Goal: Task Accomplishment & Management: Manage account settings

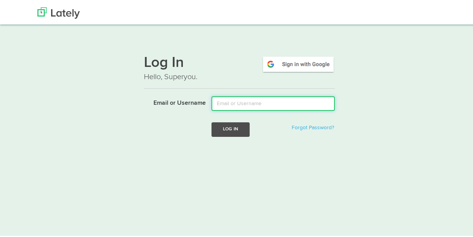
type input "meaghanp.oconnor@gmail.com"
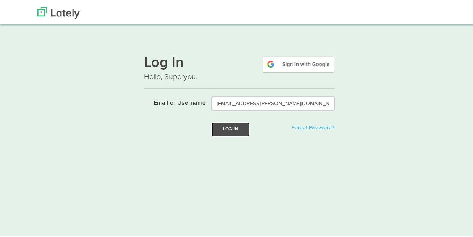
click at [226, 129] on button "Log In" at bounding box center [231, 128] width 38 height 14
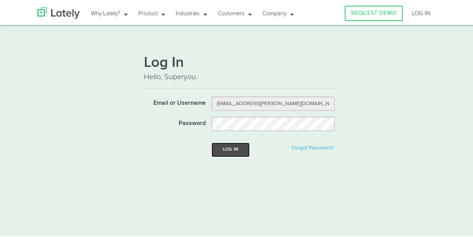
click at [228, 145] on button "Log In" at bounding box center [231, 148] width 38 height 14
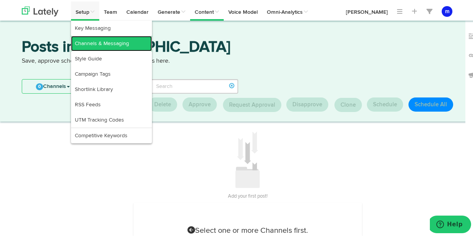
click at [95, 44] on link "Channels & Messaging" at bounding box center [111, 41] width 81 height 15
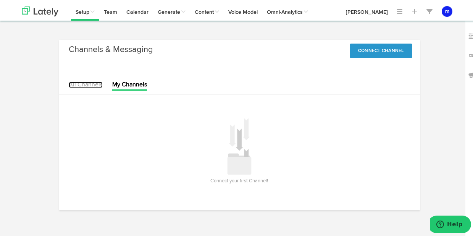
click at [90, 84] on link "All Channels" at bounding box center [86, 83] width 34 height 6
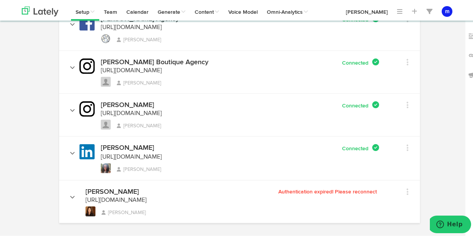
scroll to position [145, 0]
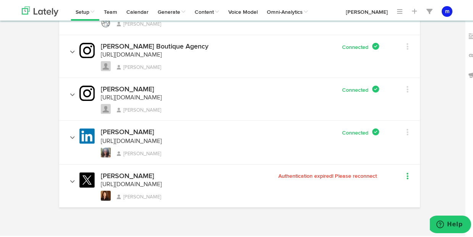
click at [407, 175] on icon at bounding box center [408, 175] width 2 height 8
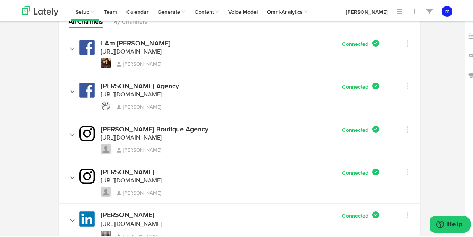
scroll to position [0, 0]
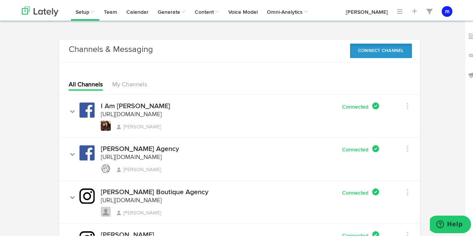
click at [387, 50] on button "Connect Channel" at bounding box center [381, 49] width 62 height 15
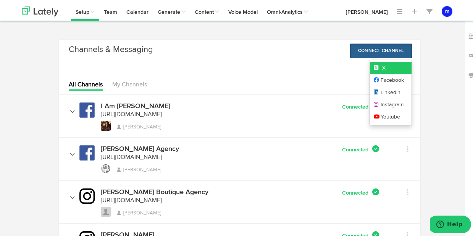
click at [392, 66] on link "X" at bounding box center [391, 66] width 42 height 12
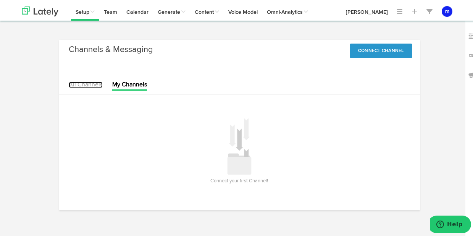
click at [92, 83] on link "All Channels" at bounding box center [86, 83] width 34 height 6
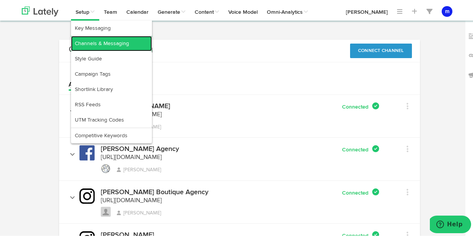
click at [91, 41] on link "Channels & Messaging" at bounding box center [111, 41] width 81 height 15
click at [93, 43] on link "Channels & Messaging" at bounding box center [111, 41] width 81 height 15
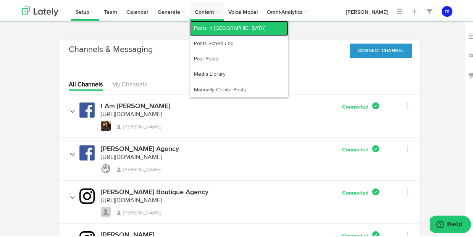
click at [213, 25] on link "Posts in [GEOGRAPHIC_DATA]" at bounding box center [239, 26] width 98 height 15
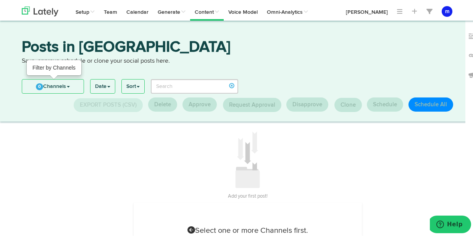
click at [68, 81] on link "0 Channels" at bounding box center [52, 85] width 61 height 14
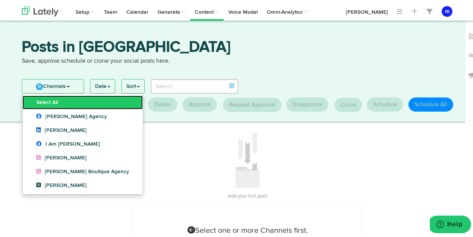
click at [61, 96] on link "Select All" at bounding box center [83, 101] width 120 height 14
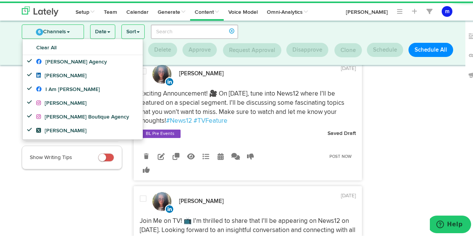
scroll to position [9, 0]
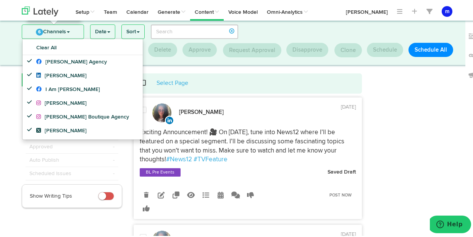
click at [70, 30] on link "6 Channels" at bounding box center [52, 30] width 61 height 14
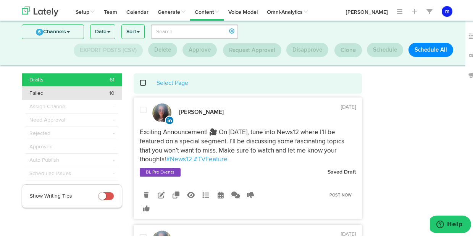
click at [106, 88] on div "Failed 10" at bounding box center [71, 92] width 85 height 8
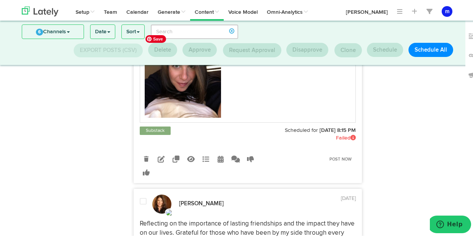
scroll to position [164, 0]
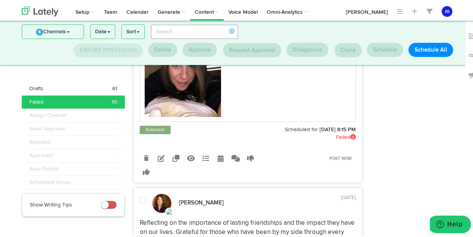
click at [144, 159] on icon at bounding box center [146, 156] width 5 height 5
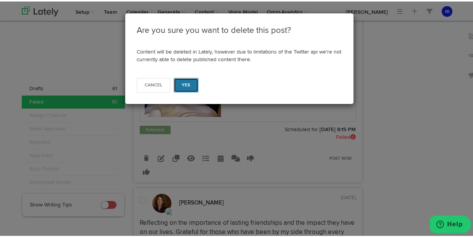
click at [188, 88] on button "Yes" at bounding box center [186, 83] width 25 height 15
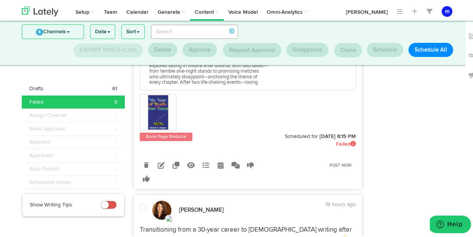
scroll to position [375, 0]
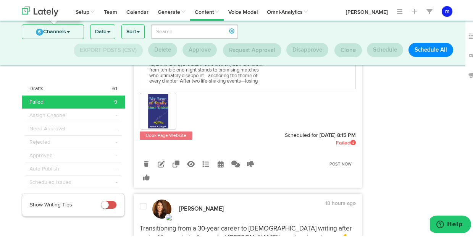
click at [69, 31] on link "6 Channels" at bounding box center [52, 30] width 61 height 14
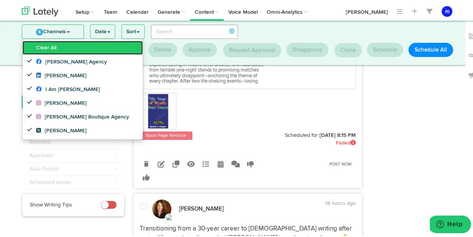
click at [80, 45] on link "Clear All" at bounding box center [83, 46] width 120 height 14
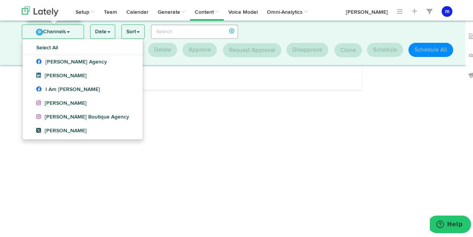
click at [70, 31] on link "0 Channels" at bounding box center [52, 30] width 61 height 14
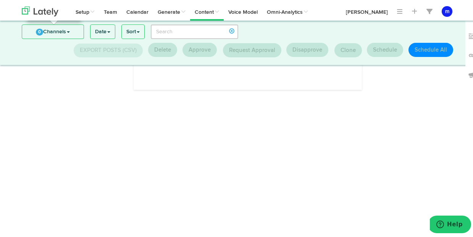
click at [65, 32] on link "0 Channels" at bounding box center [52, 30] width 61 height 14
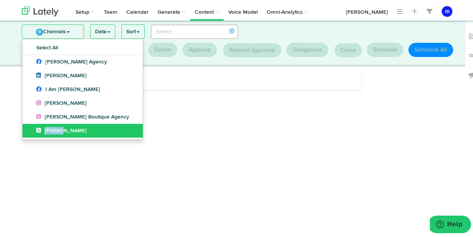
click at [57, 125] on link "[PERSON_NAME]" at bounding box center [83, 129] width 120 height 14
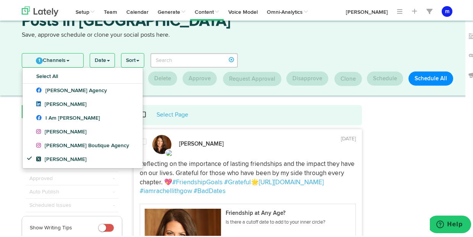
scroll to position [0, 0]
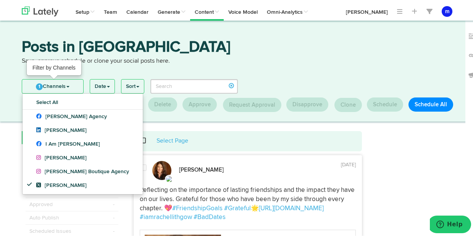
click at [69, 84] on link "1 Channels" at bounding box center [52, 85] width 61 height 14
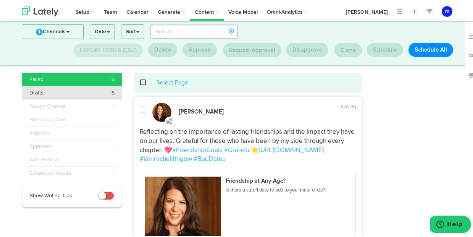
scroll to position [8, 0]
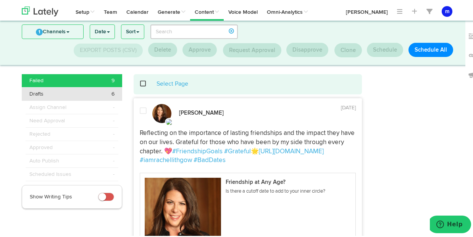
click at [77, 92] on div "Drafts 6" at bounding box center [71, 93] width 85 height 8
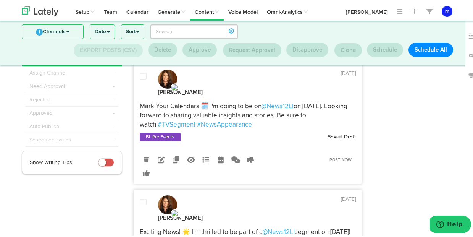
scroll to position [41, 0]
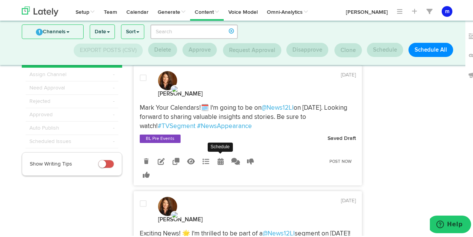
click at [219, 156] on icon at bounding box center [221, 159] width 6 height 7
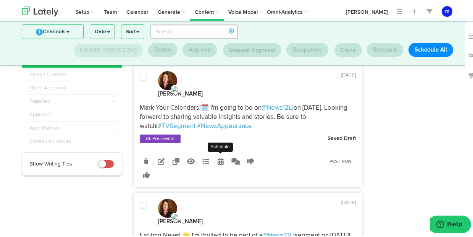
radio input "true"
select select "8"
select select "17"
select select "PM"
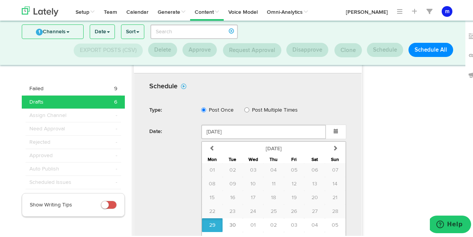
scroll to position [217, 0]
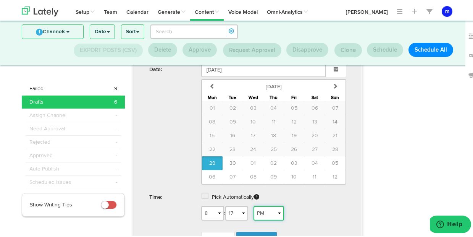
click at [271, 204] on select "AM PM" at bounding box center [269, 211] width 31 height 15
click at [213, 204] on select "1 2 3 4 5 6 7 8 9 10 11 12" at bounding box center [212, 211] width 23 height 15
select select "10"
click at [270, 204] on select "AM PM" at bounding box center [269, 211] width 31 height 15
select select "AM"
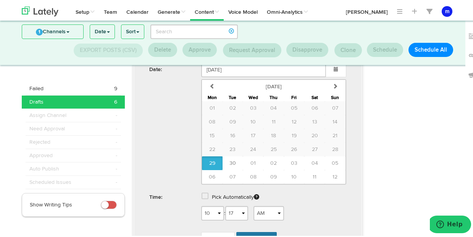
click at [258, 235] on span "Schedule" at bounding box center [256, 237] width 24 height 5
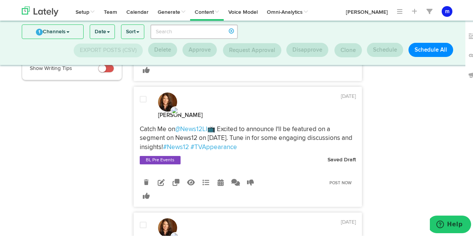
scroll to position [142, 0]
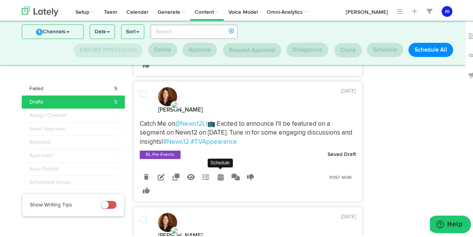
click at [221, 179] on link at bounding box center [220, 175] width 13 height 13
radio input "true"
select select "8"
select select "16"
select select "PM"
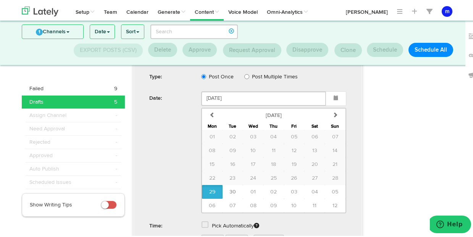
scroll to position [307, 0]
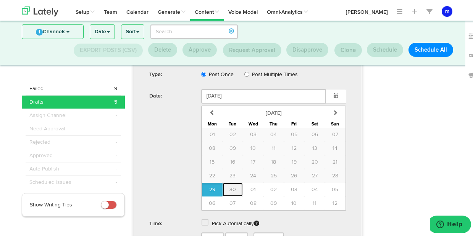
click at [230, 188] on span "30" at bounding box center [233, 187] width 6 height 5
type input "September 30 2025"
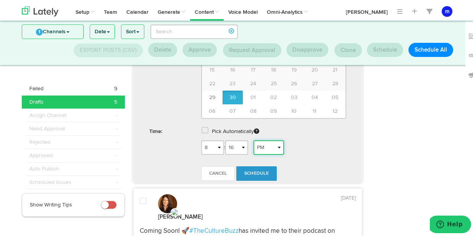
click at [269, 148] on select "AM PM" at bounding box center [269, 146] width 31 height 15
select select "AM"
click at [252, 174] on span "Schedule" at bounding box center [256, 172] width 24 height 5
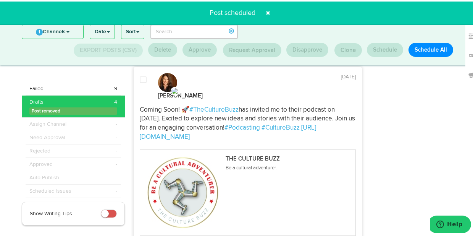
scroll to position [156, 0]
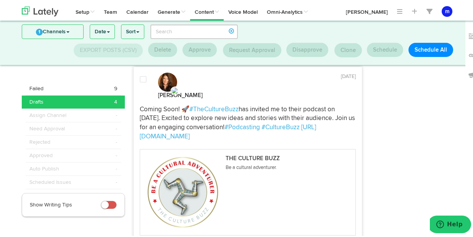
drag, startPoint x: 138, startPoint y: 101, endPoint x: 218, endPoint y: 127, distance: 84.4
click at [218, 127] on p "Coming Soon! 🚀 #TheCultureBuzz has invited me to their podcast on October 13th.…" at bounding box center [248, 121] width 216 height 36
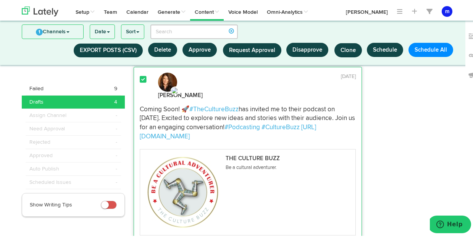
copy p "Coming Soon! 🚀 #TheCultureBuzz has invited me to their podcast on October 13th.…"
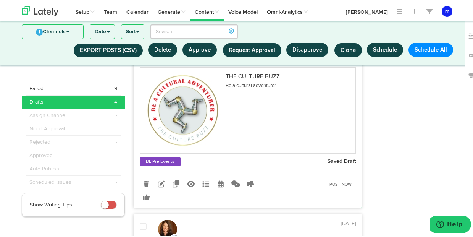
scroll to position [239, 0]
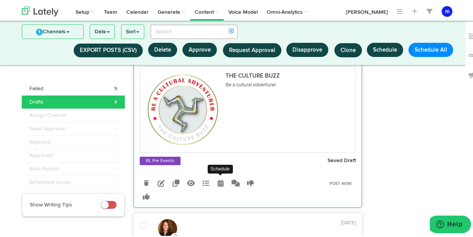
click at [219, 178] on icon at bounding box center [221, 181] width 6 height 7
select select "8"
select select "08"
select select "PM"
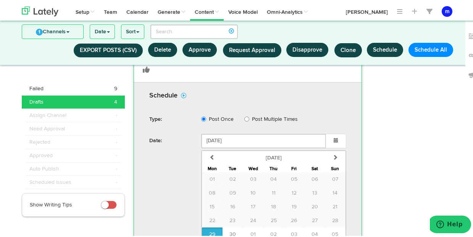
scroll to position [410, 0]
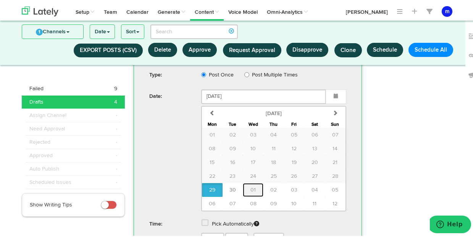
click at [251, 186] on span "01" at bounding box center [253, 188] width 5 height 5
type input "October 01 2025"
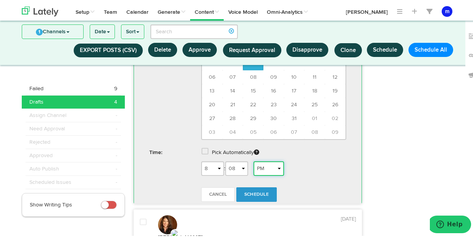
click at [264, 163] on select "AM PM" at bounding box center [269, 167] width 31 height 15
select select "AM"
click at [257, 191] on span "Schedule" at bounding box center [256, 193] width 24 height 5
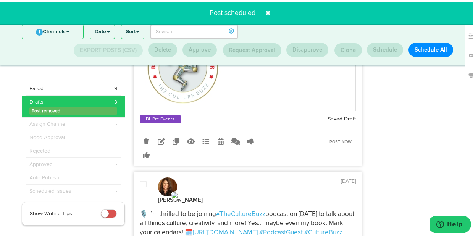
scroll to position [273, 0]
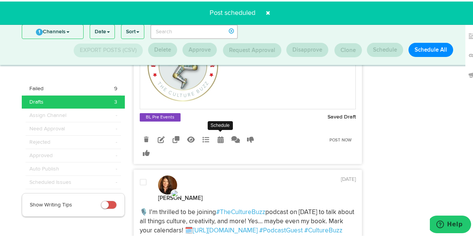
click at [218, 139] on icon at bounding box center [221, 137] width 6 height 7
select select "8"
select select "08"
select select "PM"
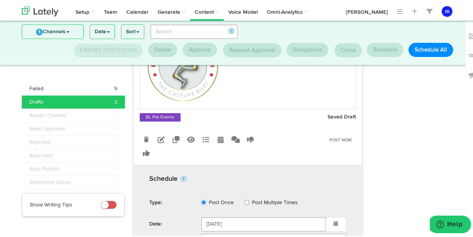
scroll to position [383, 0]
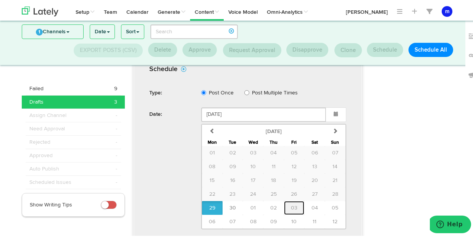
click at [292, 209] on span "03" at bounding box center [294, 206] width 6 height 5
type input "October 03 2025"
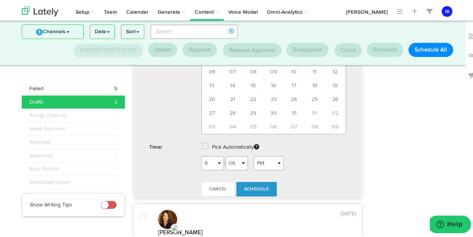
scroll to position [478, 0]
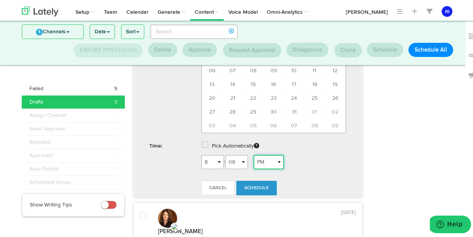
click at [275, 168] on select "AM PM" at bounding box center [269, 160] width 31 height 15
click at [255, 191] on link "Schedule" at bounding box center [256, 186] width 40 height 15
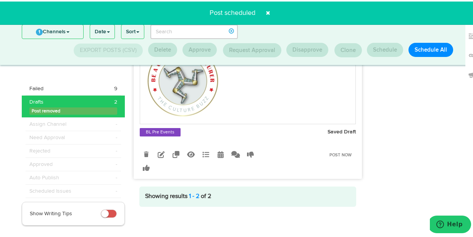
scroll to position [270, 0]
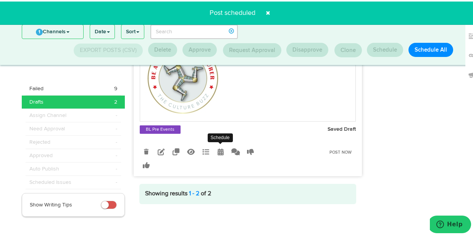
click at [218, 154] on icon at bounding box center [221, 150] width 6 height 7
select select "8"
select select "08"
select select "PM"
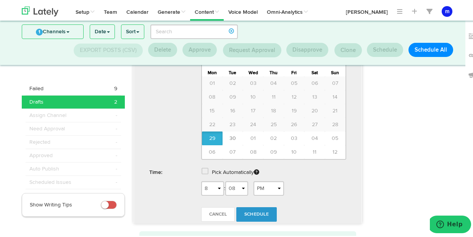
scroll to position [470, 0]
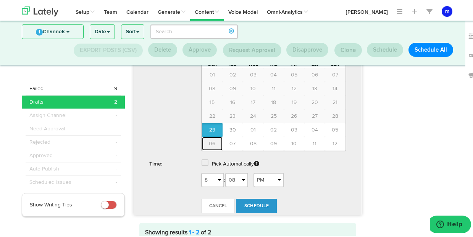
click at [213, 149] on button "06" at bounding box center [212, 142] width 21 height 14
type input "October 06 2025"
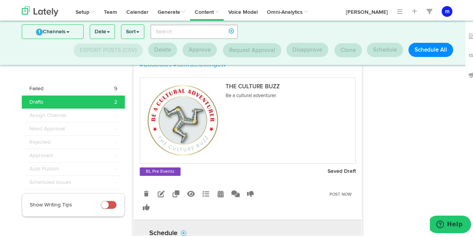
scroll to position [150, 0]
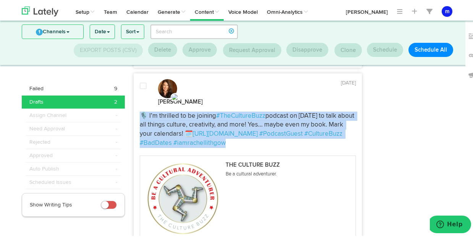
drag, startPoint x: 136, startPoint y: 105, endPoint x: 210, endPoint y: 153, distance: 87.9
click at [210, 146] on p "🎙️ I’m thrilled to be joining #TheCultureBuzz podcast on October 13th to talk a…" at bounding box center [248, 128] width 216 height 36
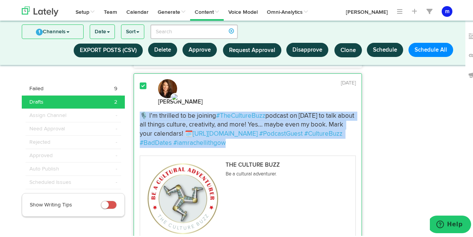
copy p "🎙️ I’m thrilled to be joining #TheCultureBuzz podcast on October 13th to talk a…"
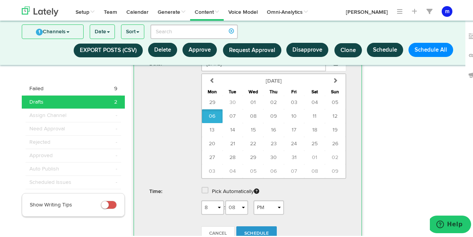
scroll to position [443, 0]
click at [265, 213] on select "AM PM" at bounding box center [269, 205] width 31 height 15
click at [201, 213] on select "1 2 3 4 5 6 7 8 9 10 11 12" at bounding box center [212, 205] width 23 height 15
select select "3"
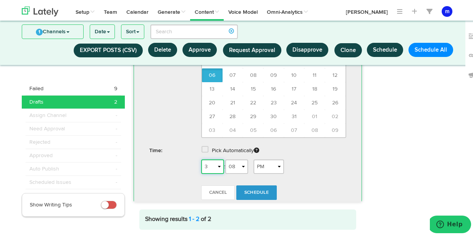
scroll to position [498, 0]
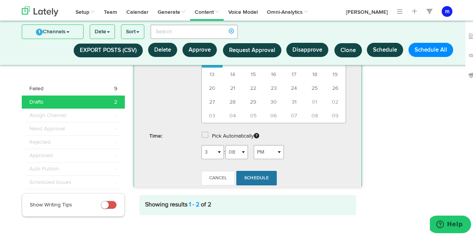
click at [260, 184] on link "Schedule" at bounding box center [256, 176] width 40 height 15
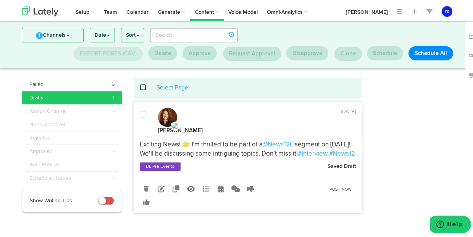
scroll to position [13, 0]
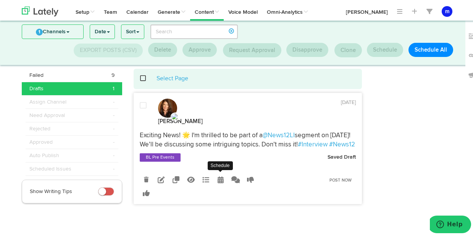
click at [218, 180] on icon at bounding box center [221, 178] width 6 height 7
radio input "true"
select select "8"
select select "16"
select select "PM"
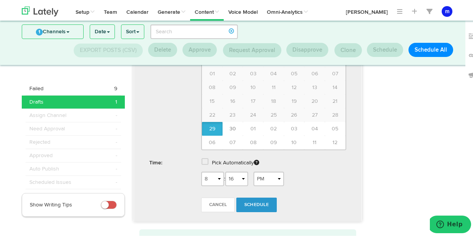
scroll to position [242, 0]
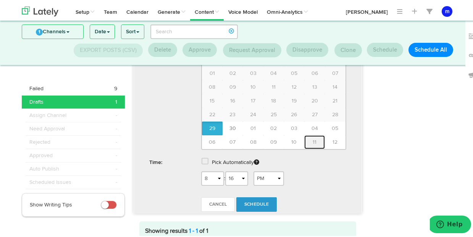
click at [313, 141] on span "11" at bounding box center [315, 140] width 4 height 5
type input "October 11 2025"
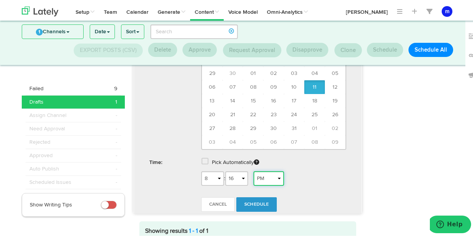
click at [263, 178] on select "AM PM" at bounding box center [269, 177] width 31 height 15
select select "AM"
click at [258, 204] on span "Schedule" at bounding box center [256, 202] width 24 height 5
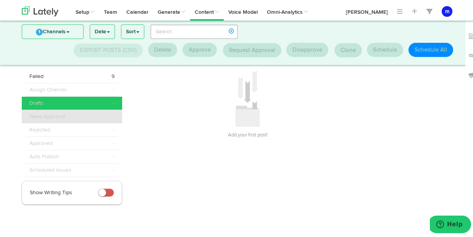
scroll to position [0, 0]
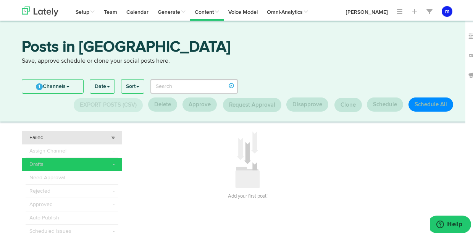
click at [100, 133] on div "Failed 9" at bounding box center [71, 136] width 85 height 8
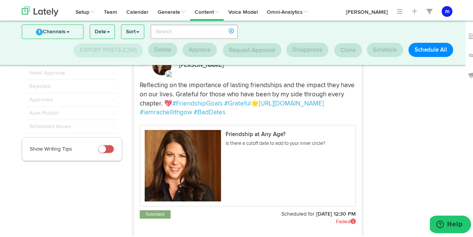
scroll to position [117, 0]
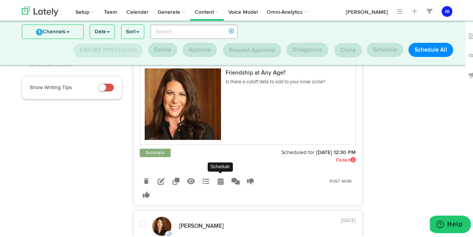
click at [218, 183] on icon at bounding box center [221, 179] width 6 height 7
select select "12"
select select "30"
select select "PM"
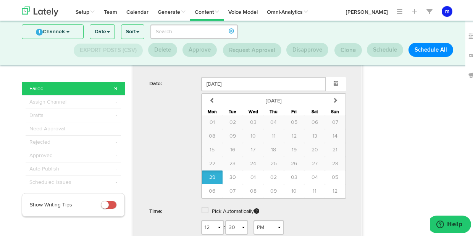
scroll to position [301, 0]
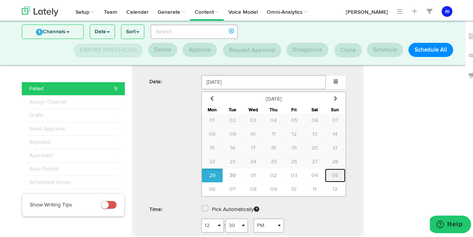
click at [332, 176] on span "05" at bounding box center [335, 173] width 6 height 5
type input "October 05 2025"
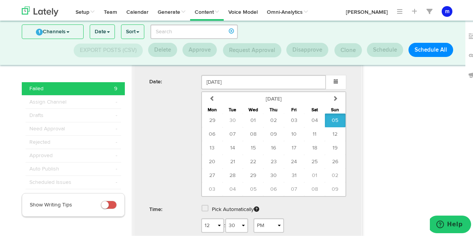
scroll to position [362, 0]
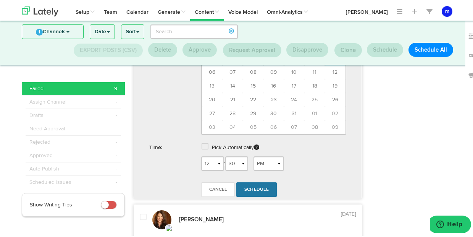
click at [248, 194] on link "Schedule" at bounding box center [256, 188] width 40 height 15
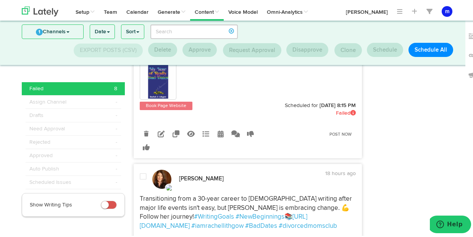
scroll to position [185, 0]
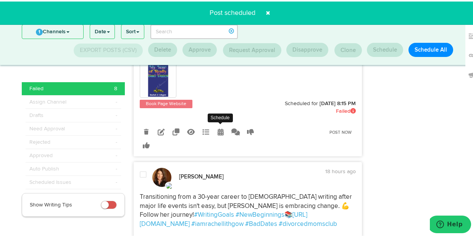
click at [218, 127] on icon at bounding box center [221, 130] width 6 height 7
select select "8"
select select "15"
select select "PM"
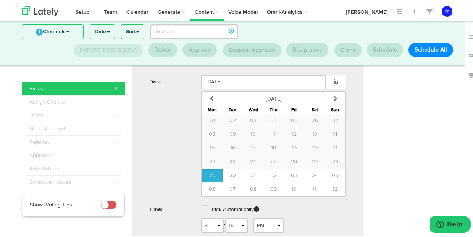
scroll to position [320, 0]
click at [312, 172] on span "04" at bounding box center [315, 173] width 6 height 5
type input "October 04 2025"
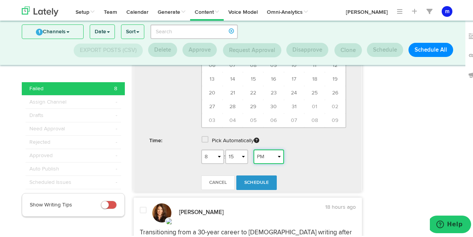
click at [273, 154] on select "AM PM" at bounding box center [269, 155] width 31 height 15
select select "AM"
click at [256, 179] on span "Schedule" at bounding box center [256, 181] width 24 height 5
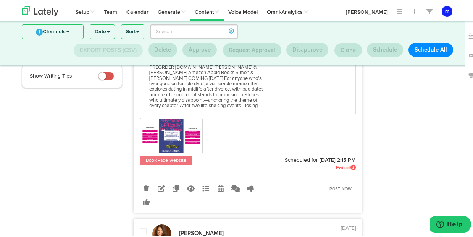
scroll to position [129, 0]
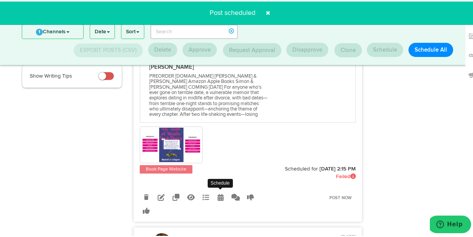
click at [218, 196] on icon at bounding box center [221, 195] width 6 height 7
radio input "true"
select select "2"
select select "15"
select select "PM"
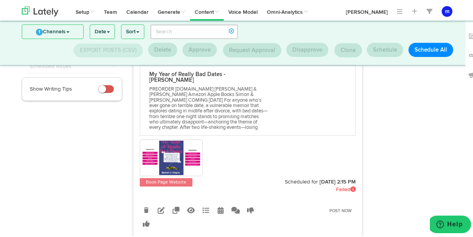
scroll to position [127, 0]
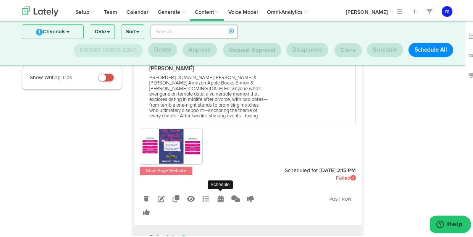
click at [218, 196] on icon at bounding box center [221, 197] width 6 height 7
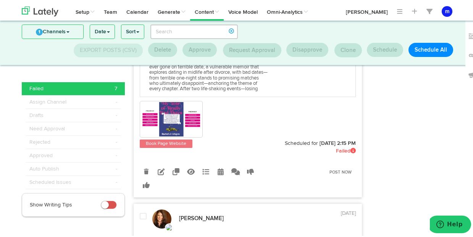
scroll to position [152, 0]
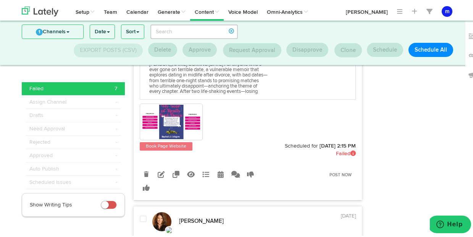
click at [220, 170] on link at bounding box center [220, 172] width 13 height 13
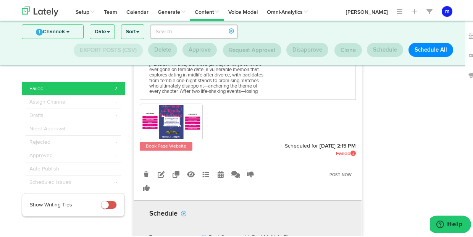
scroll to position [303, 0]
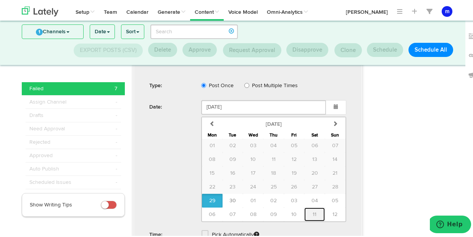
click at [313, 210] on span "11" at bounding box center [315, 212] width 4 height 5
type input "October 11 2025"
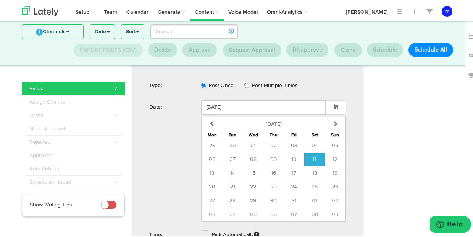
scroll to position [441, 0]
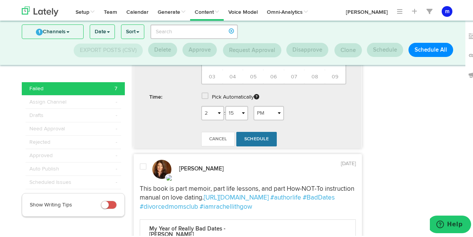
click at [254, 136] on span "Schedule" at bounding box center [256, 137] width 24 height 5
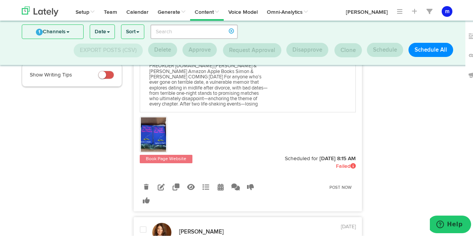
scroll to position [133, 0]
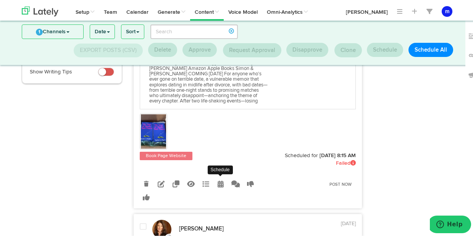
click at [218, 180] on icon at bounding box center [221, 182] width 6 height 7
select select "8"
select select "15"
radio input "true"
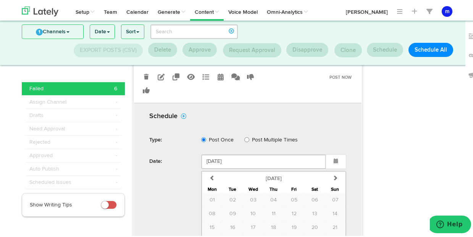
scroll to position [335, 0]
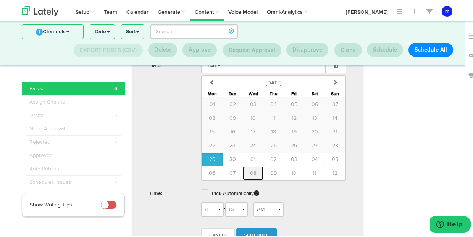
click at [250, 170] on span "08" at bounding box center [253, 171] width 6 height 5
type input "October 08 2025"
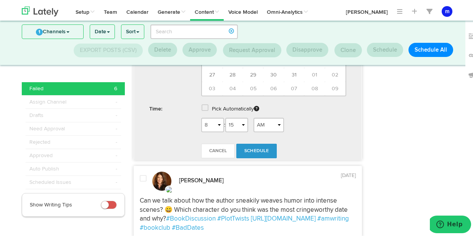
scroll to position [420, 0]
click at [269, 123] on select "AM PM" at bounding box center [269, 123] width 31 height 15
click at [211, 121] on select "1 2 3 4 5 6 7 8 9 10 11 12" at bounding box center [212, 123] width 23 height 15
select select "10"
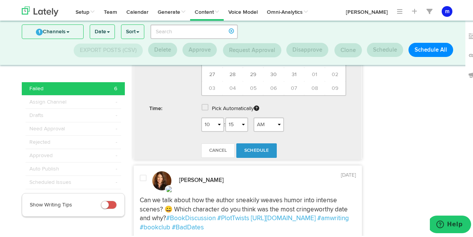
click at [258, 147] on span "Schedule" at bounding box center [256, 149] width 24 height 5
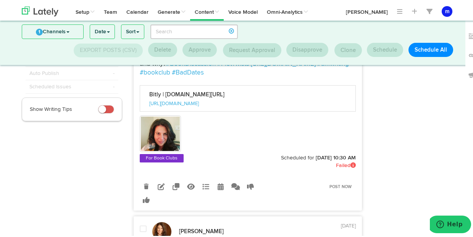
scroll to position [99, 0]
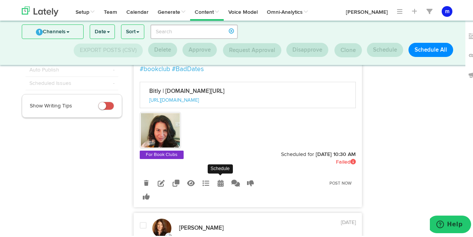
click at [218, 178] on icon at bounding box center [221, 181] width 6 height 7
radio input "true"
select select "10"
select select "30"
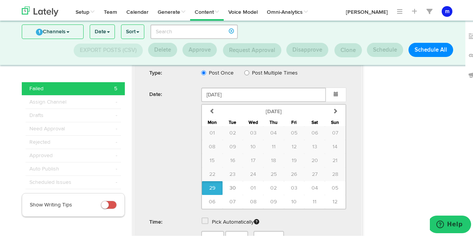
scroll to position [273, 0]
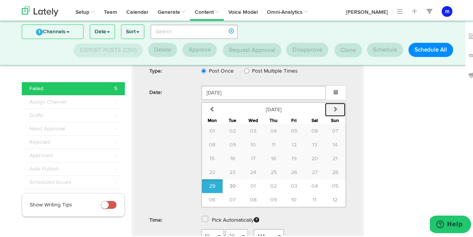
click at [333, 107] on icon "button" at bounding box center [335, 107] width 5 height 5
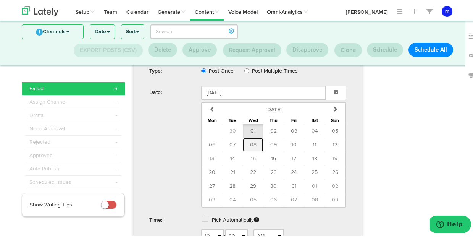
click at [253, 139] on button "08" at bounding box center [253, 143] width 21 height 14
type input "October 08 2025"
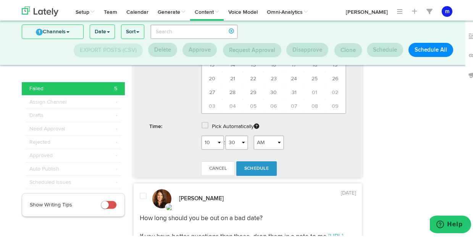
scroll to position [369, 0]
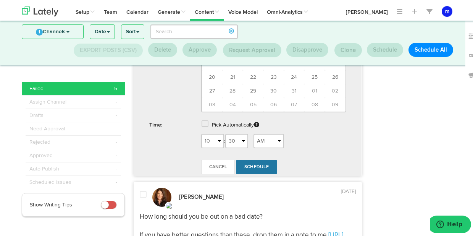
click at [256, 165] on span "Schedule" at bounding box center [256, 165] width 24 height 5
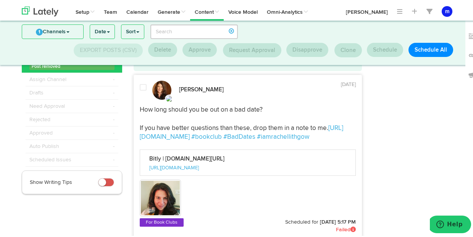
scroll to position [130, 0]
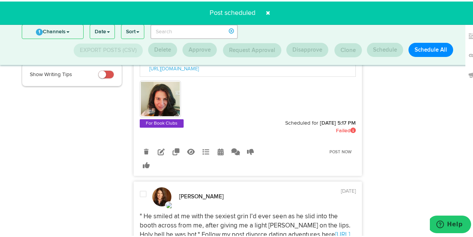
click at [219, 149] on icon at bounding box center [221, 150] width 6 height 7
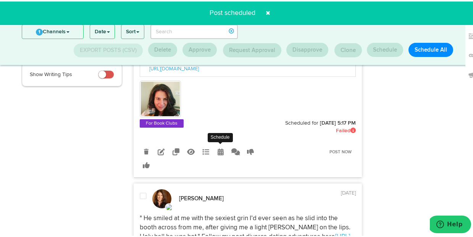
radio input "true"
select select "5"
select select "17"
select select "PM"
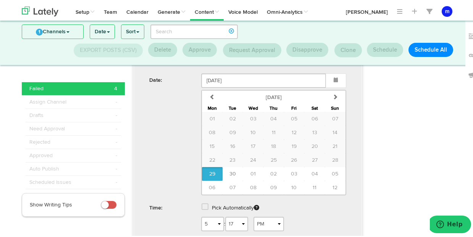
scroll to position [286, 0]
click at [231, 171] on span "30" at bounding box center [233, 171] width 6 height 5
type input "September 30 2025"
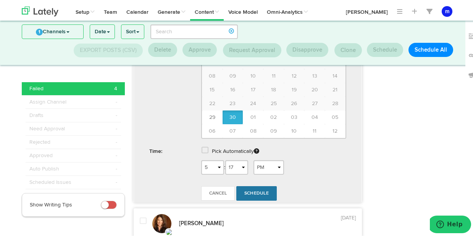
click at [251, 187] on link "Schedule" at bounding box center [256, 191] width 40 height 15
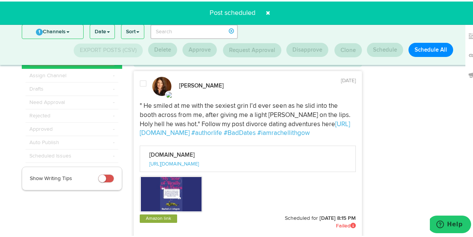
scroll to position [107, 0]
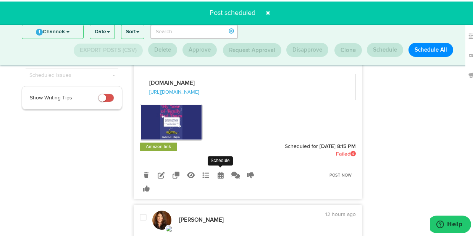
click at [218, 175] on icon at bounding box center [221, 173] width 6 height 7
select select "8"
select select "15"
select select "PM"
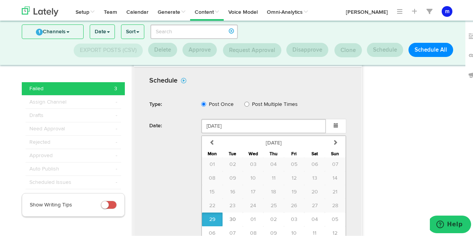
scroll to position [285, 0]
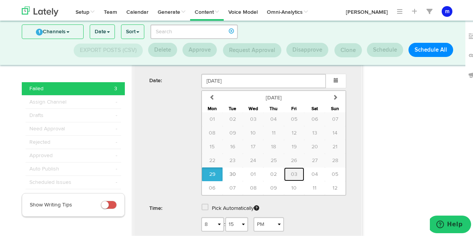
click at [291, 175] on span "03" at bounding box center [294, 172] width 6 height 5
type input "October 03 2025"
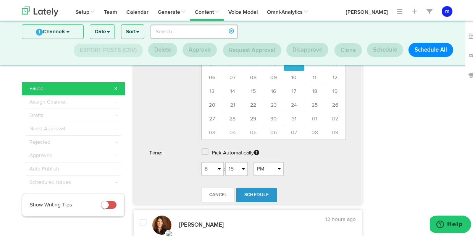
scroll to position [351, 0]
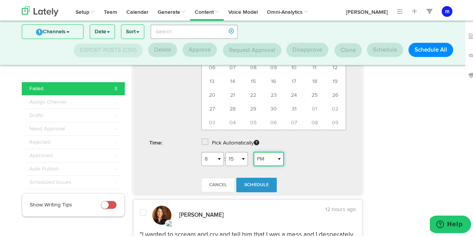
click at [278, 157] on select "AM PM" at bounding box center [269, 157] width 31 height 15
select select "AM"
click at [259, 184] on span "Schedule" at bounding box center [256, 183] width 24 height 5
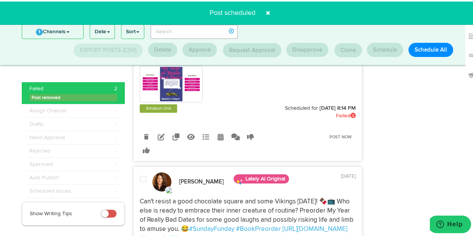
scroll to position [146, 0]
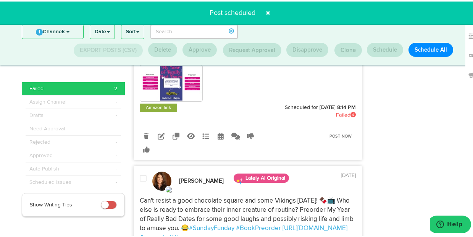
click at [218, 134] on icon at bounding box center [221, 134] width 6 height 7
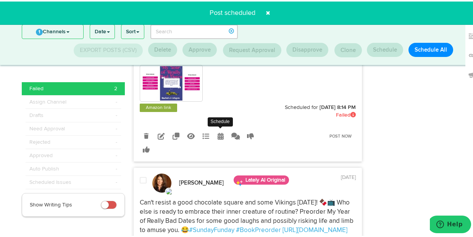
radio input "true"
select select "8"
select select "14"
select select "PM"
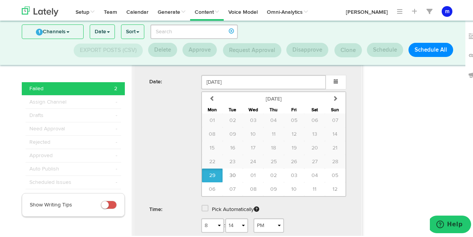
scroll to position [293, 0]
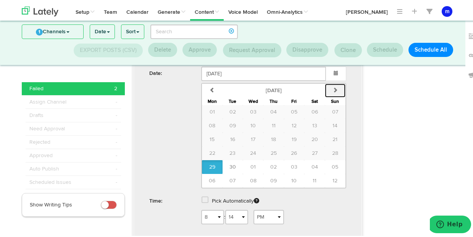
click at [327, 89] on button "next" at bounding box center [335, 89] width 21 height 14
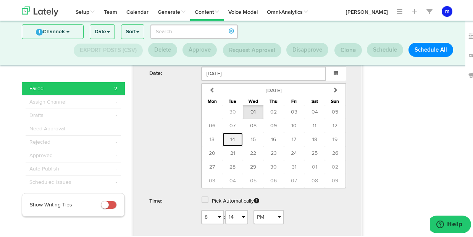
click at [230, 137] on span "14" at bounding box center [232, 137] width 5 height 5
type input "October 14 2025"
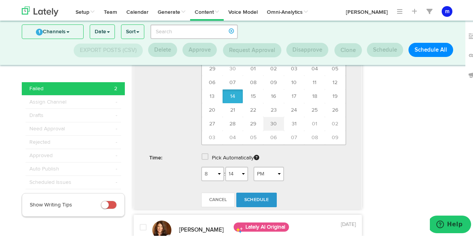
scroll to position [351, 0]
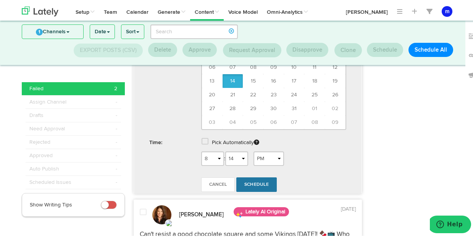
click at [250, 183] on span "Schedule" at bounding box center [256, 183] width 24 height 5
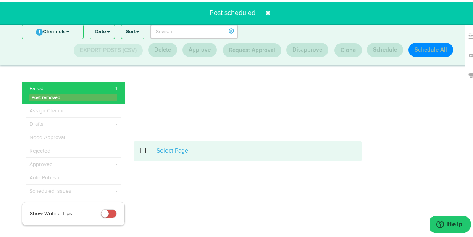
scroll to position [99, 0]
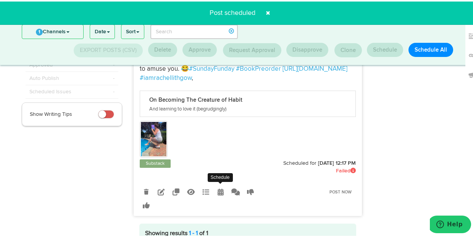
click at [218, 189] on icon at bounding box center [221, 190] width 6 height 7
select select "12"
select select "17"
select select "PM"
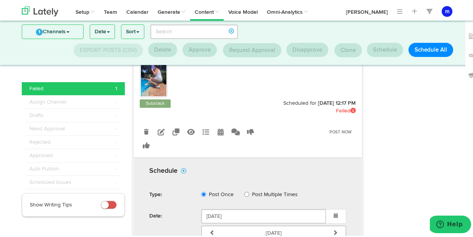
scroll to position [160, 0]
click at [142, 126] on link at bounding box center [146, 129] width 13 height 13
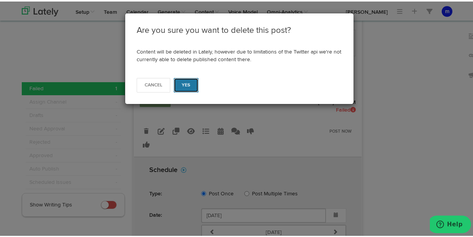
click at [189, 81] on button "Yes" at bounding box center [186, 83] width 25 height 15
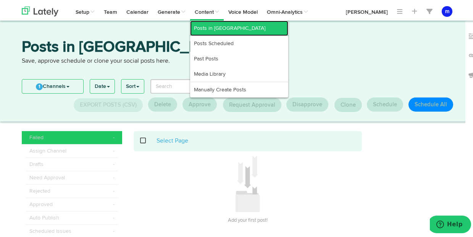
click at [218, 27] on link "Posts in [GEOGRAPHIC_DATA]" at bounding box center [239, 26] width 98 height 15
